Goal: Information Seeking & Learning: Leave review/rating

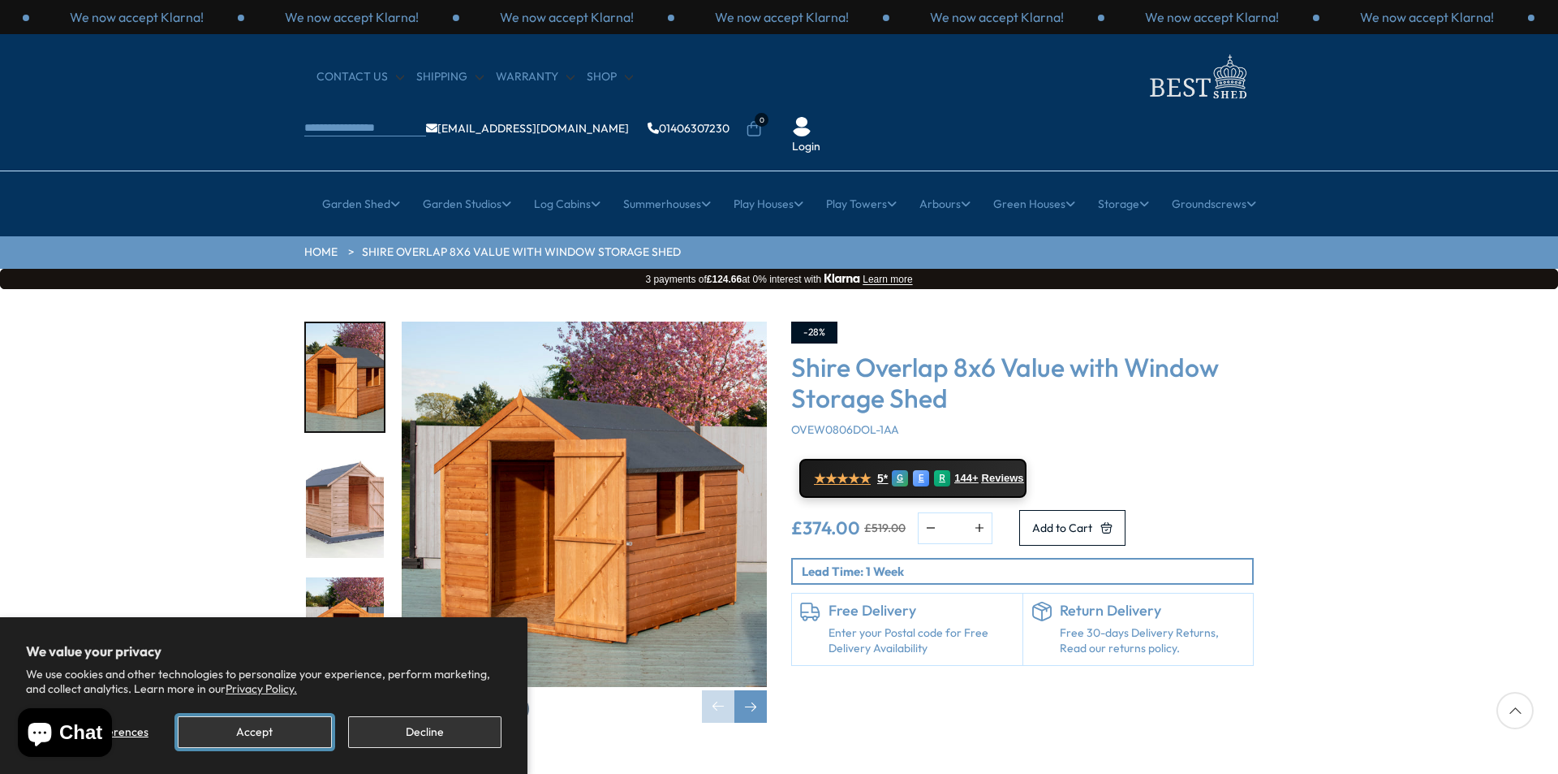
click at [254, 727] on button "Accept" at bounding box center [254, 732] width 153 height 32
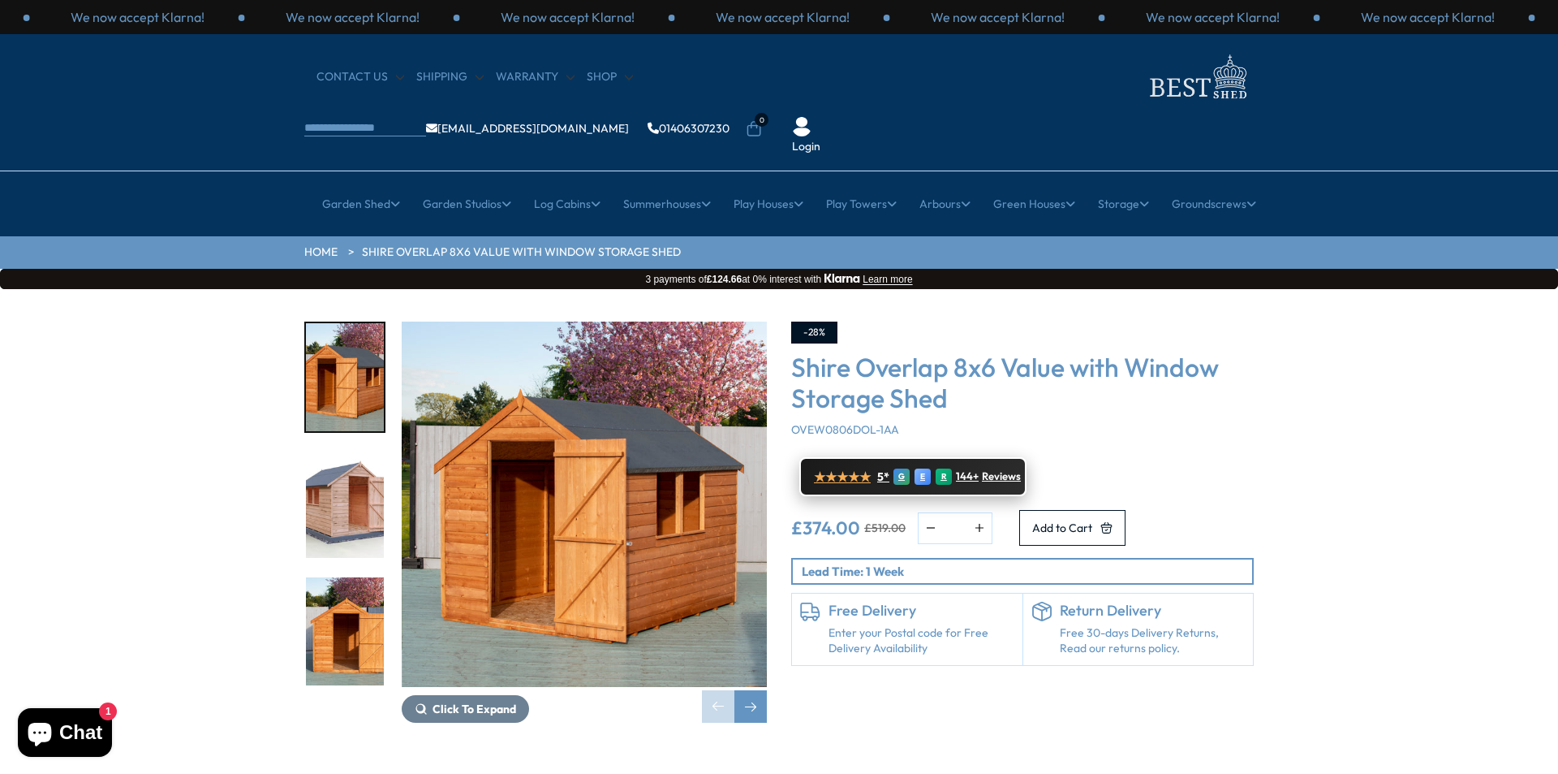
click at [841, 469] on span "★★★★★" at bounding box center [842, 476] width 57 height 15
